Goal: Find specific page/section: Find specific page/section

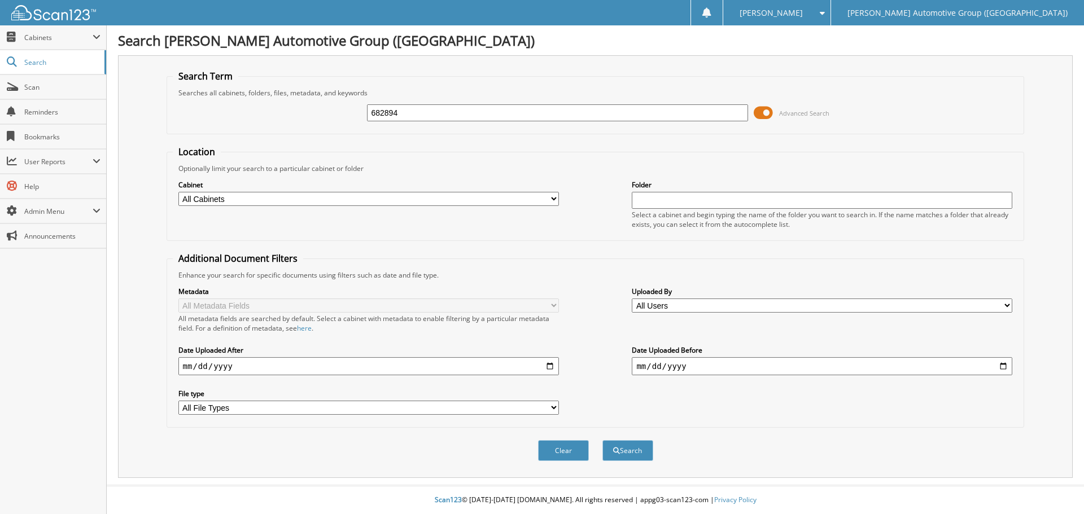
type input "682894"
click at [602, 440] on button "Search" at bounding box center [627, 450] width 51 height 21
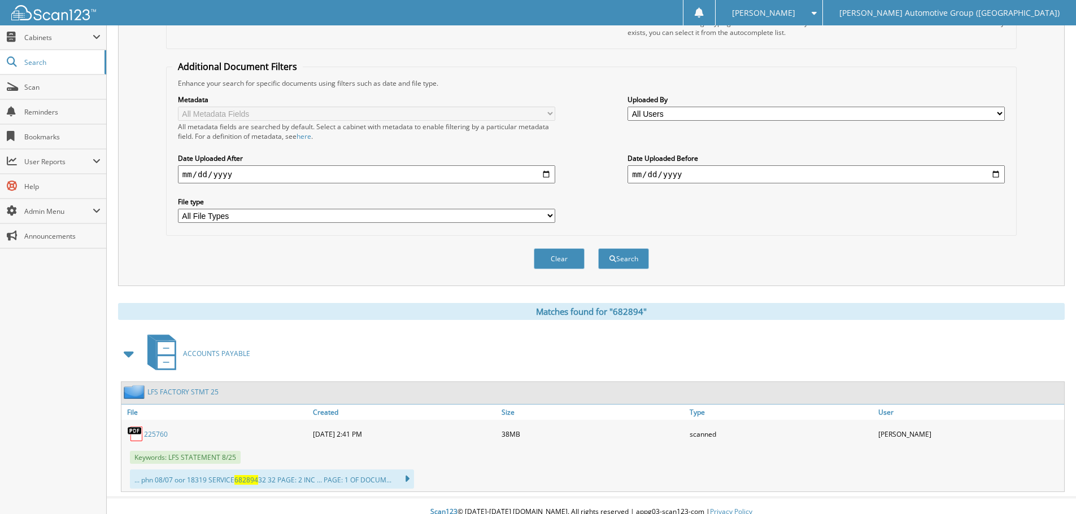
scroll to position [204, 0]
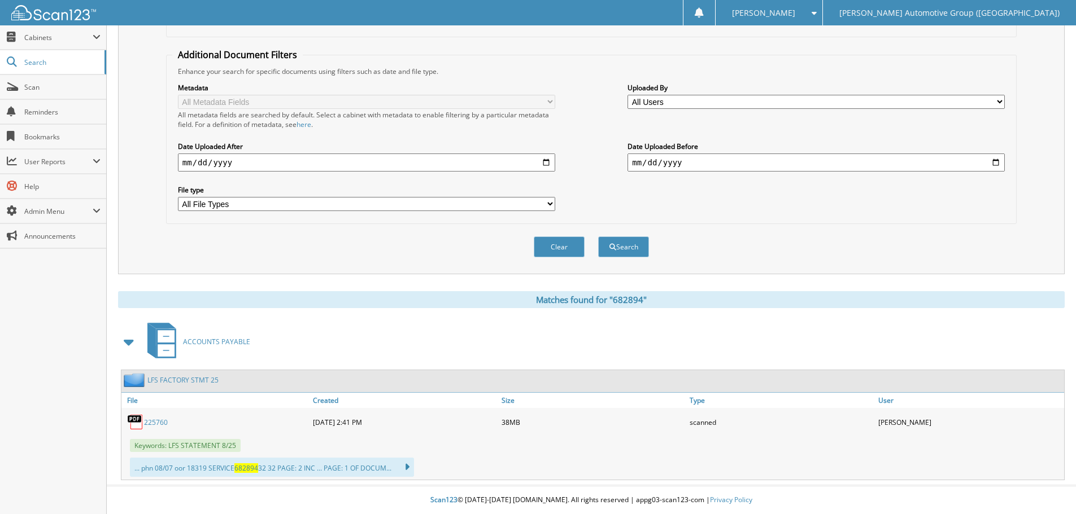
click at [160, 422] on link "225760" at bounding box center [156, 423] width 24 height 10
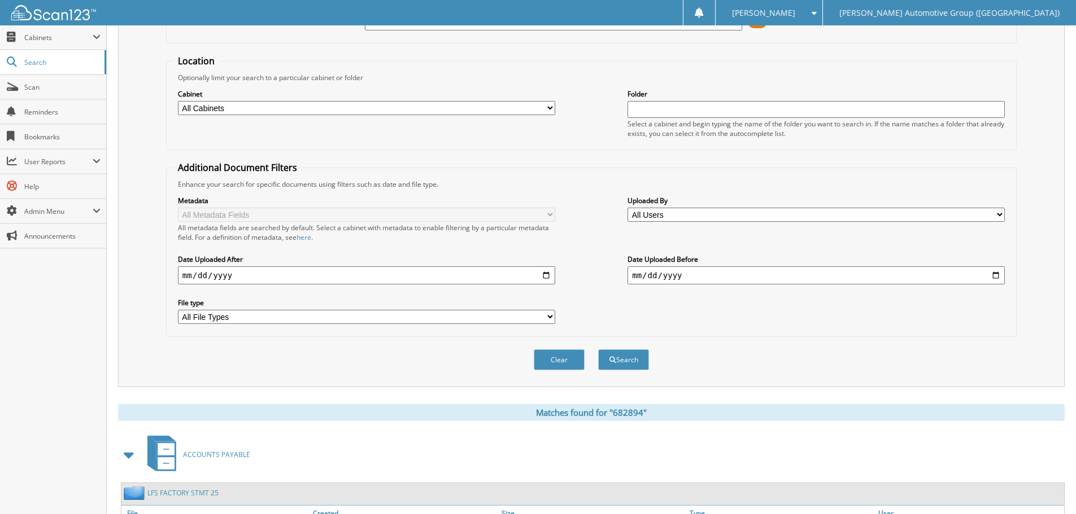
scroll to position [0, 0]
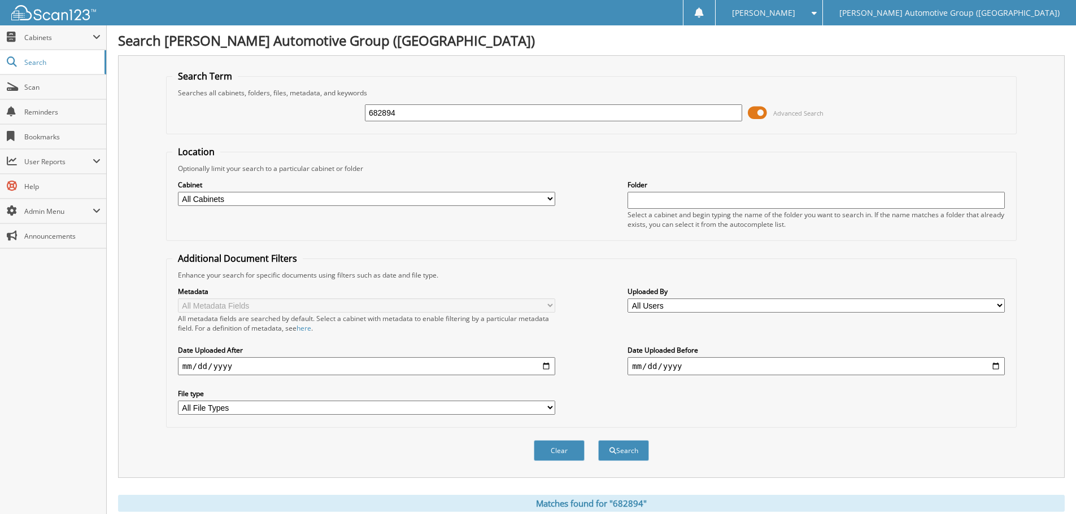
drag, startPoint x: 422, startPoint y: 110, endPoint x: 333, endPoint y: 102, distance: 89.5
click at [333, 102] on div "682894 Advanced Search" at bounding box center [591, 113] width 838 height 30
type input "723526"
click at [598, 440] on button "Search" at bounding box center [623, 450] width 51 height 21
click at [617, 453] on button "Search" at bounding box center [623, 450] width 51 height 21
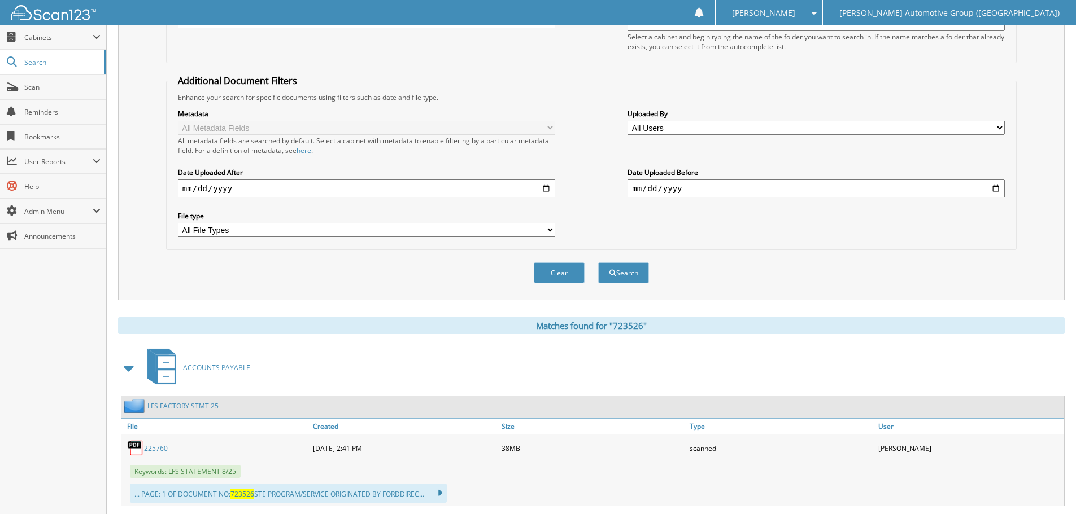
scroll to position [204, 0]
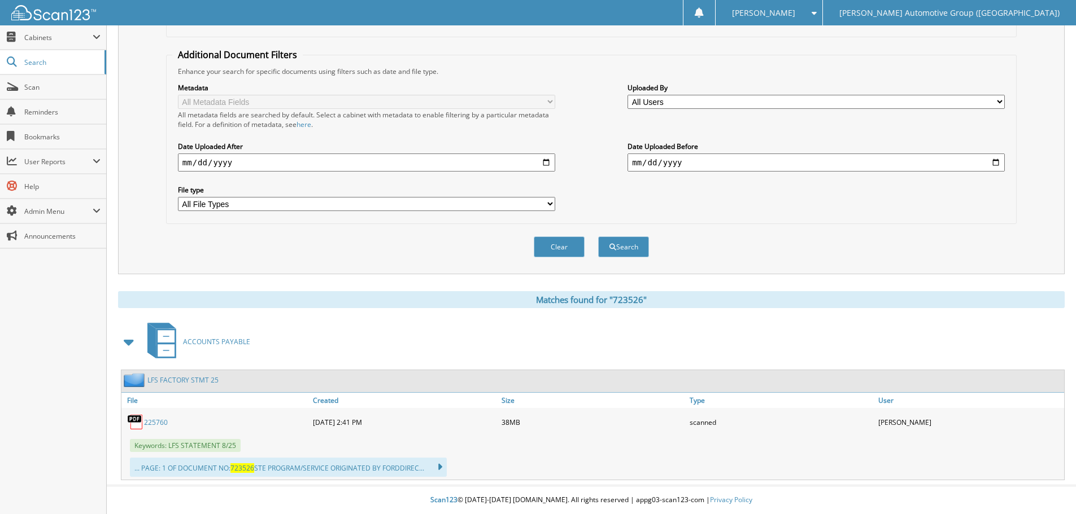
click at [155, 421] on link "225760" at bounding box center [156, 423] width 24 height 10
click at [60, 95] on link "Scan" at bounding box center [53, 87] width 106 height 24
